Goal: Task Accomplishment & Management: Use online tool/utility

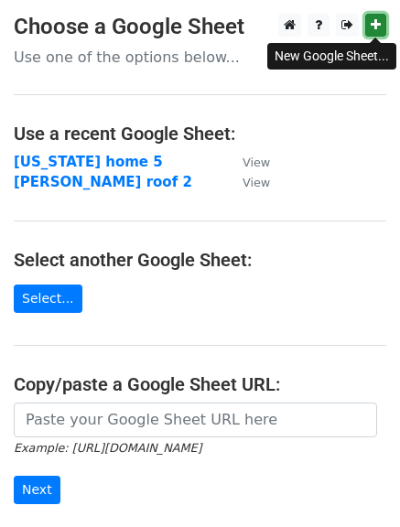
click at [381, 27] on link at bounding box center [375, 25] width 21 height 23
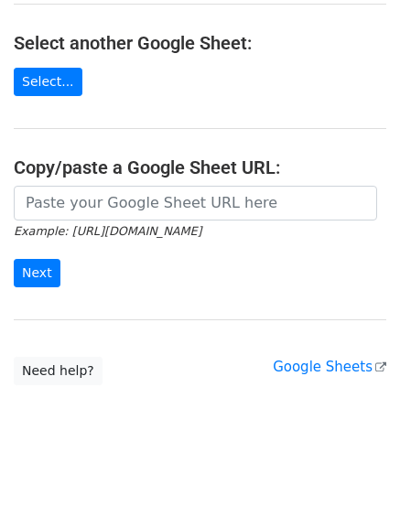
scroll to position [222, 0]
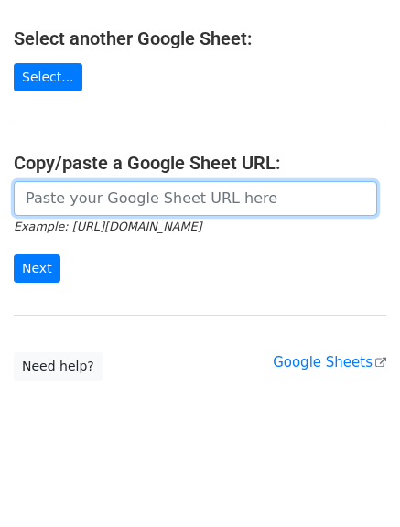
click at [213, 193] on input "url" at bounding box center [195, 198] width 363 height 35
paste input "https://docs.google.com/spreadsheets/d/1UBwxaBYwnejf4pW3YyoRk2NZsHc87GpkNEWCEmg…"
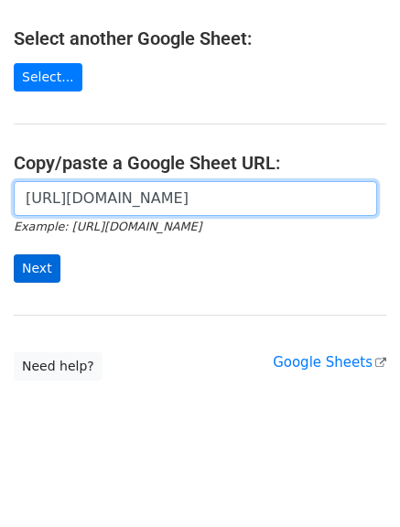
type input "https://docs.google.com/spreadsheets/d/1UBwxaBYwnejf4pW3YyoRk2NZsHc87GpkNEWCEmg…"
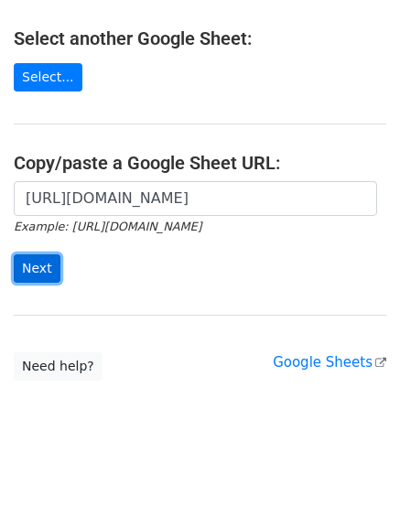
click at [31, 273] on input "Next" at bounding box center [37, 269] width 47 height 28
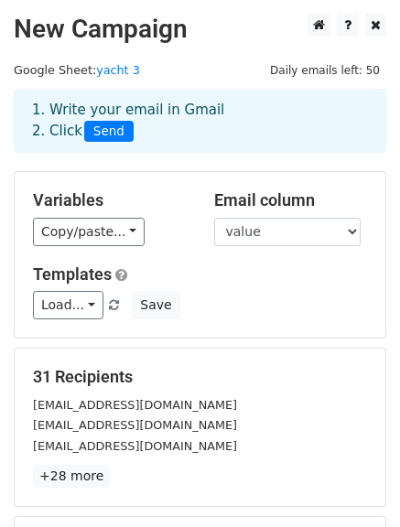
scroll to position [177, 0]
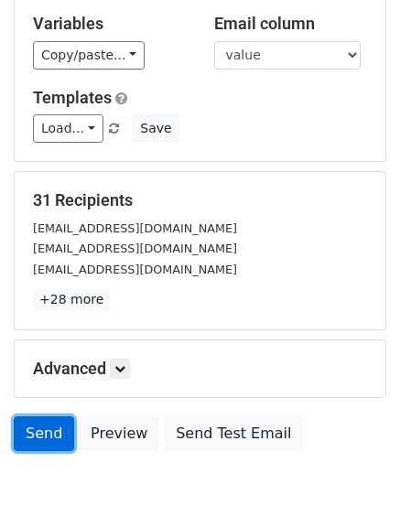
click at [55, 434] on link "Send" at bounding box center [44, 434] width 60 height 35
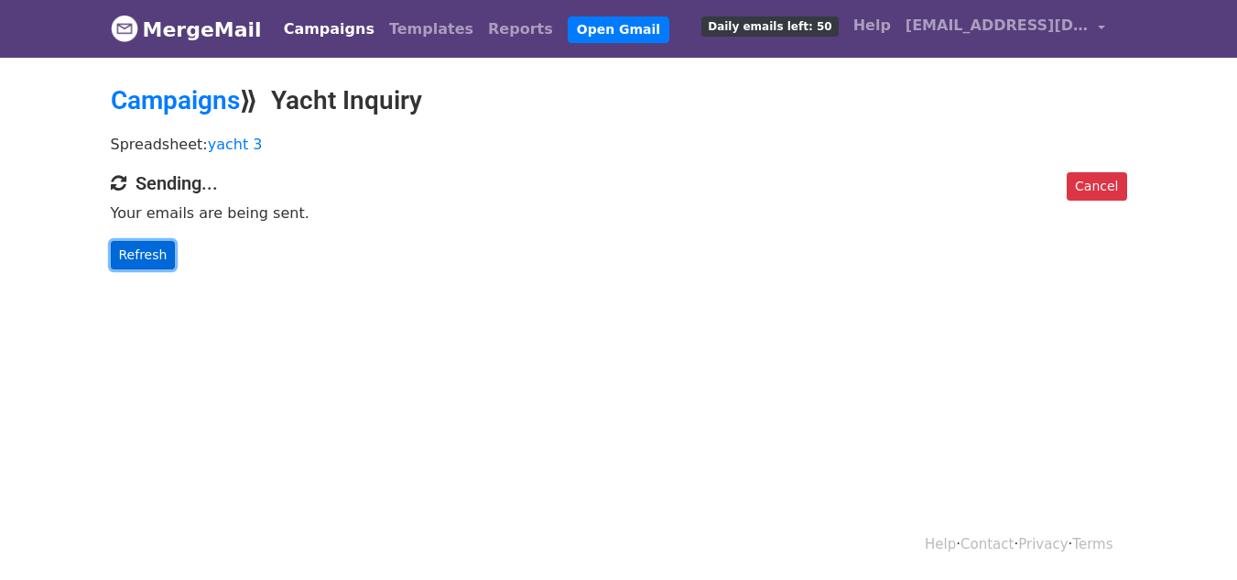
click at [127, 243] on link "Refresh" at bounding box center [143, 255] width 65 height 28
